Goal: Transaction & Acquisition: Purchase product/service

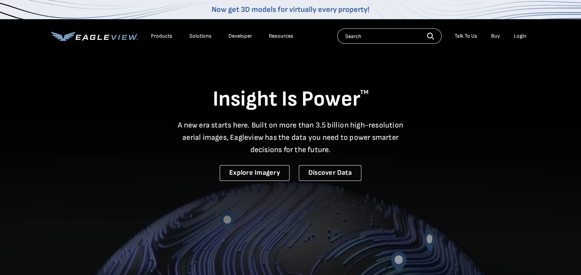
click at [521, 36] on div "Login" at bounding box center [520, 36] width 13 height 7
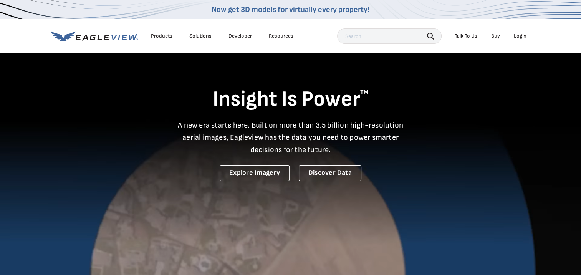
click at [523, 38] on div "Login" at bounding box center [520, 36] width 13 height 7
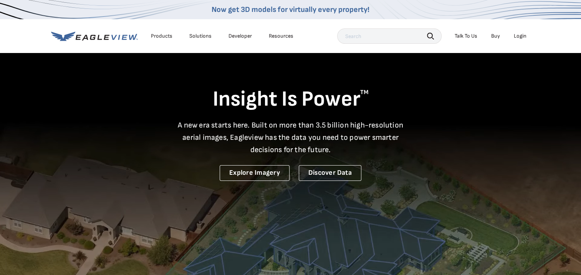
click at [515, 36] on div "Login" at bounding box center [520, 36] width 13 height 7
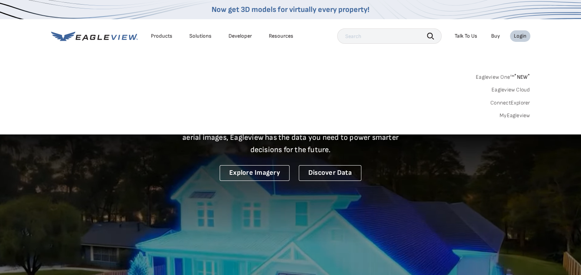
click at [506, 116] on link "MyEagleview" at bounding box center [515, 115] width 31 height 7
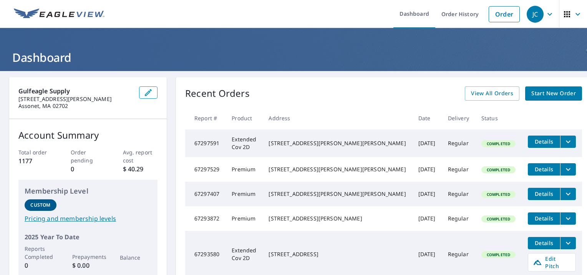
click at [535, 93] on span "Start New Order" at bounding box center [553, 94] width 45 height 10
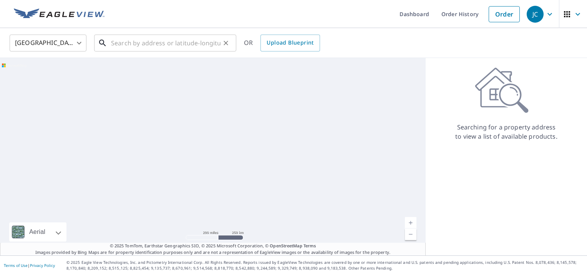
click at [129, 37] on input "text" at bounding box center [165, 43] width 109 height 22
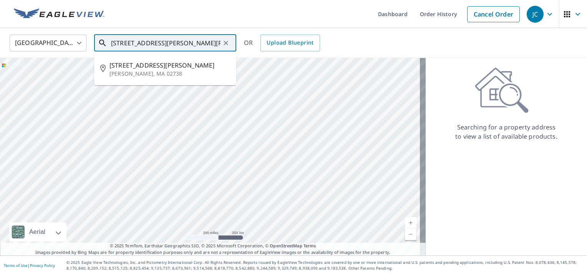
type input "[STREET_ADDRESS][PERSON_NAME][PERSON_NAME]"
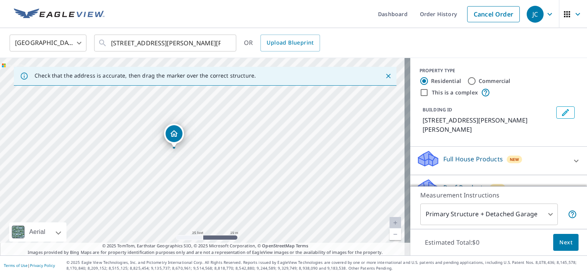
drag, startPoint x: 169, startPoint y: 122, endPoint x: 169, endPoint y: 149, distance: 26.9
click at [169, 149] on div "[STREET_ADDRESS][PERSON_NAME][PERSON_NAME]" at bounding box center [205, 156] width 410 height 197
drag, startPoint x: 176, startPoint y: 134, endPoint x: 186, endPoint y: 137, distance: 10.8
click at [224, 155] on div "588 Delano Rd Marion, MA 02738" at bounding box center [205, 156] width 410 height 197
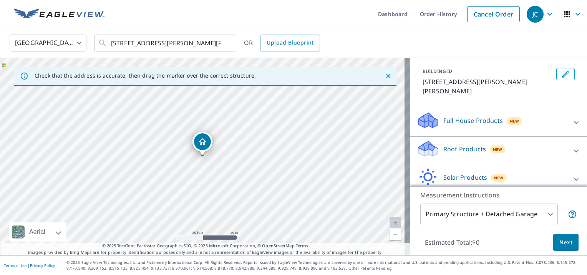
drag, startPoint x: 563, startPoint y: 141, endPoint x: 472, endPoint y: 170, distance: 95.4
click at [574, 149] on icon at bounding box center [576, 150] width 5 height 3
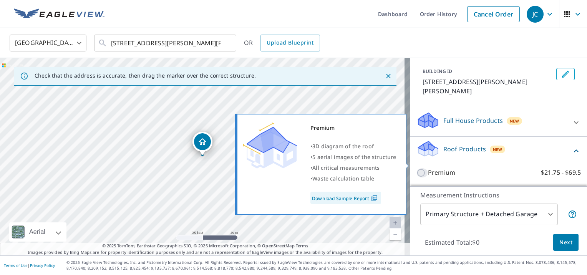
click at [417, 168] on input "Premium $21.75 - $69.5" at bounding box center [422, 172] width 12 height 9
checkbox input "true"
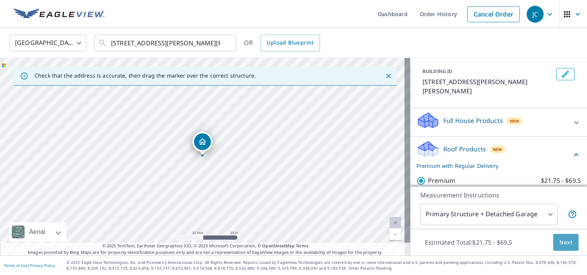
click at [564, 247] on button "Next" at bounding box center [565, 242] width 25 height 17
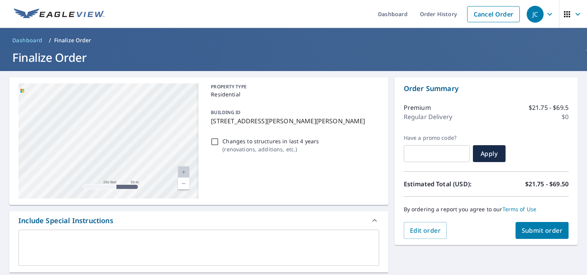
click at [76, 170] on div "588 Delano Rd Marion, MA 02738" at bounding box center [108, 140] width 180 height 115
checkbox input "true"
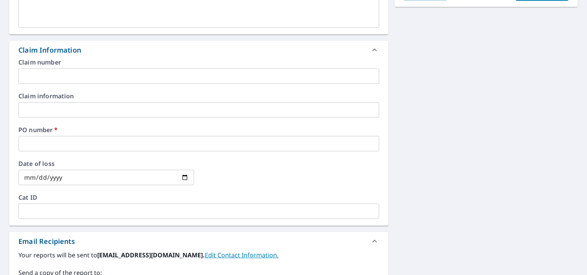
scroll to position [269, 0]
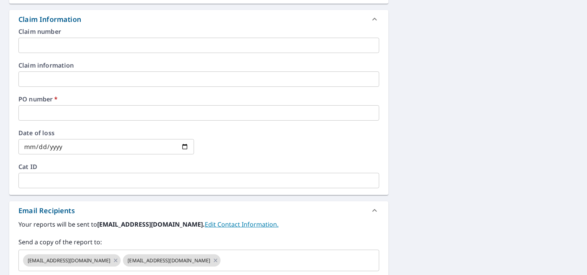
click at [28, 112] on input "text" at bounding box center [198, 112] width 361 height 15
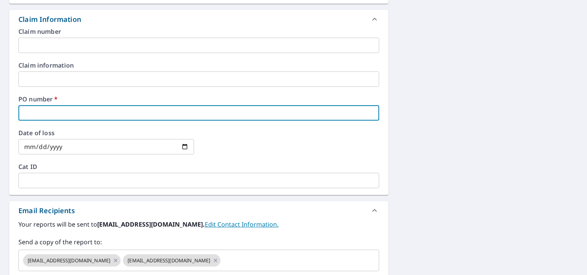
paste input "P000285613"
type input "P000285613"
checkbox input "true"
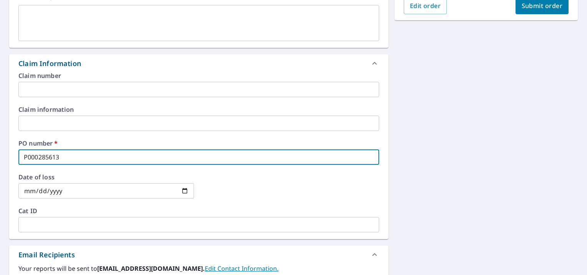
scroll to position [71, 0]
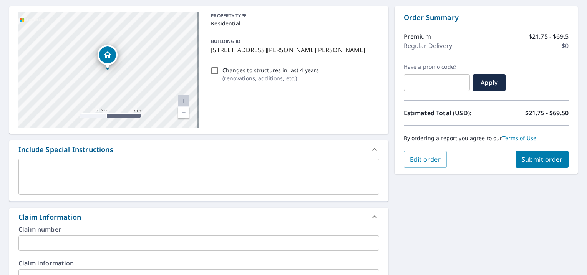
type input "P000285613"
click at [524, 161] on span "Submit order" at bounding box center [541, 159] width 41 height 8
checkbox input "true"
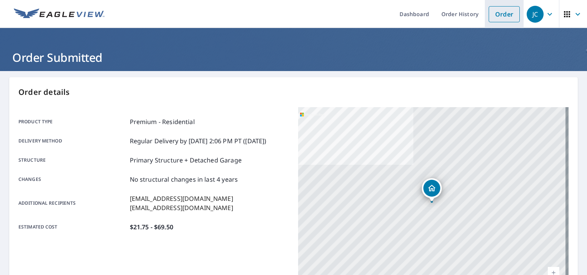
drag, startPoint x: 501, startPoint y: 18, endPoint x: 496, endPoint y: 18, distance: 5.4
click at [501, 18] on link "Order" at bounding box center [503, 14] width 31 height 16
